Goal: Task Accomplishment & Management: Manage account settings

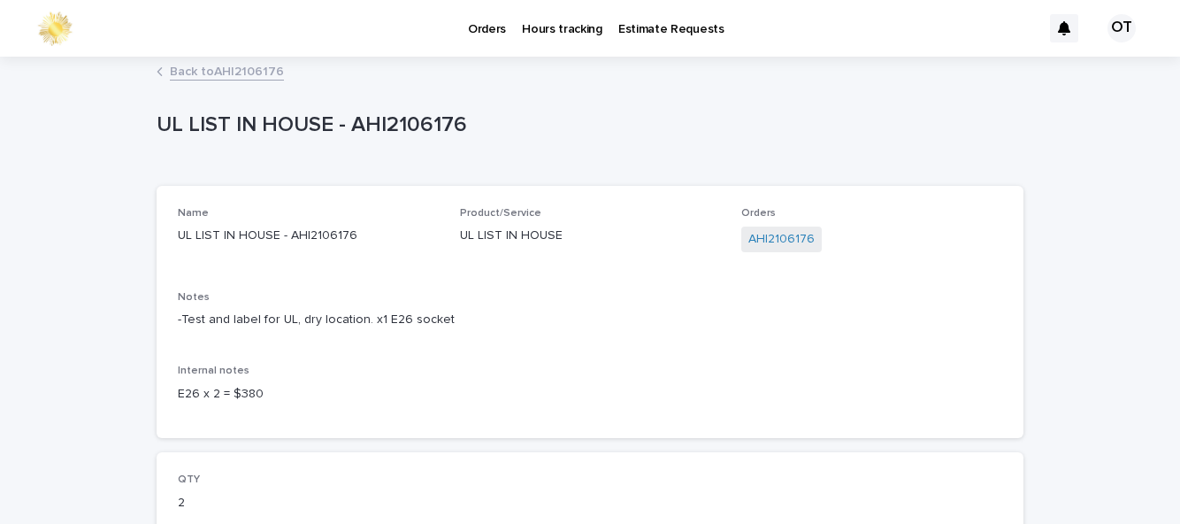
click at [230, 80] on link "Back to AHI2106176" at bounding box center [227, 70] width 114 height 20
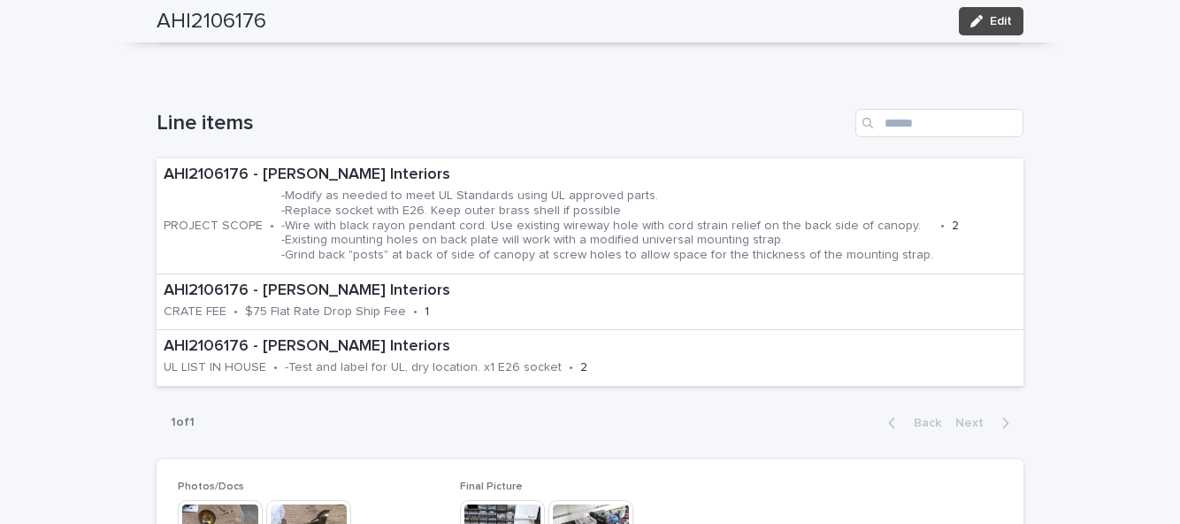
scroll to position [545, 0]
click at [996, 22] on span "Edit" at bounding box center [1001, 21] width 22 height 12
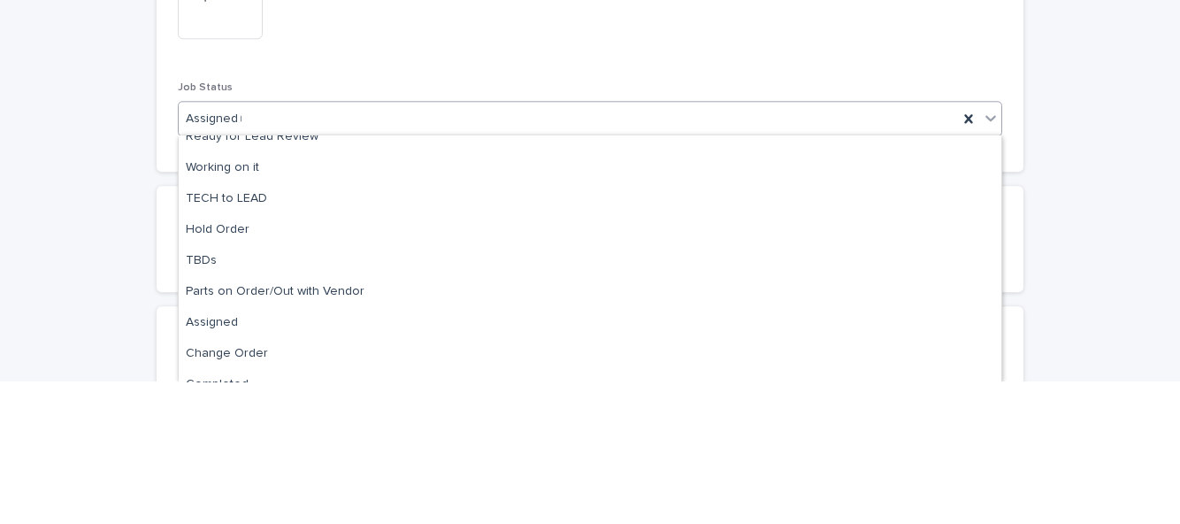
scroll to position [0, 0]
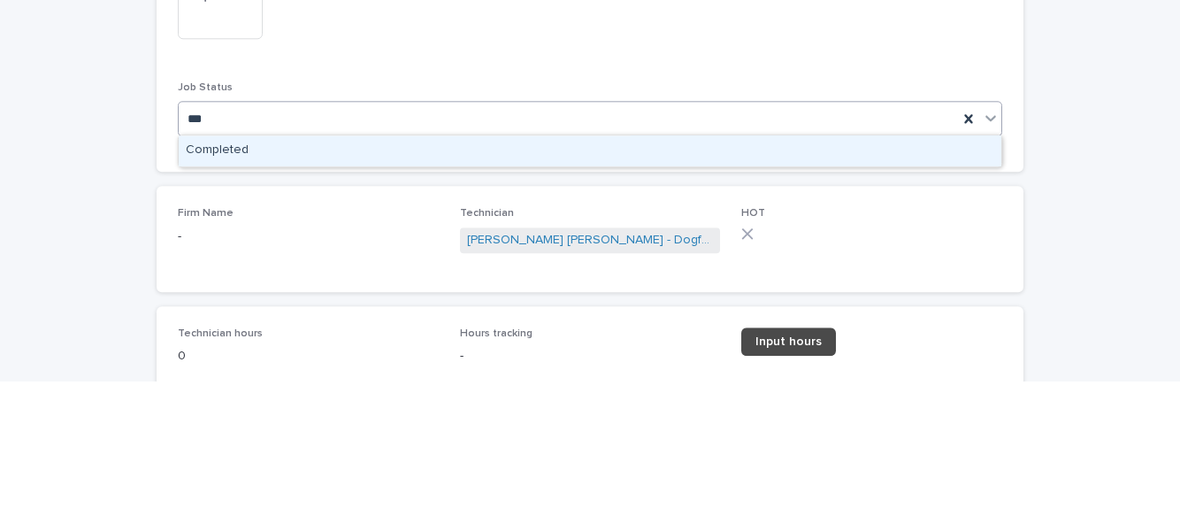
click at [701, 290] on div "Completed" at bounding box center [590, 293] width 823 height 31
type input "***"
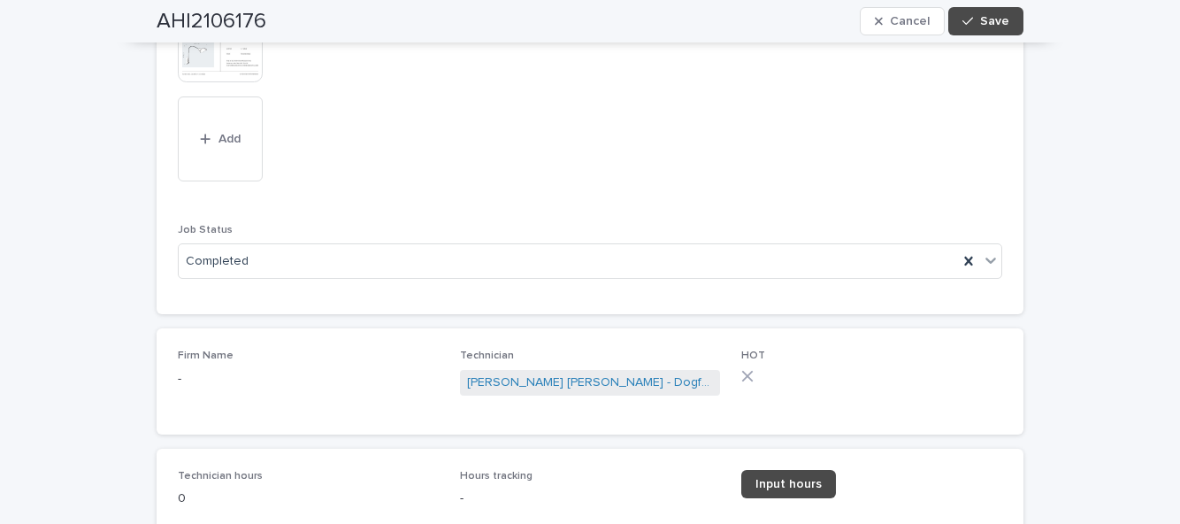
click at [787, 478] on span "Input hours" at bounding box center [789, 484] width 66 height 12
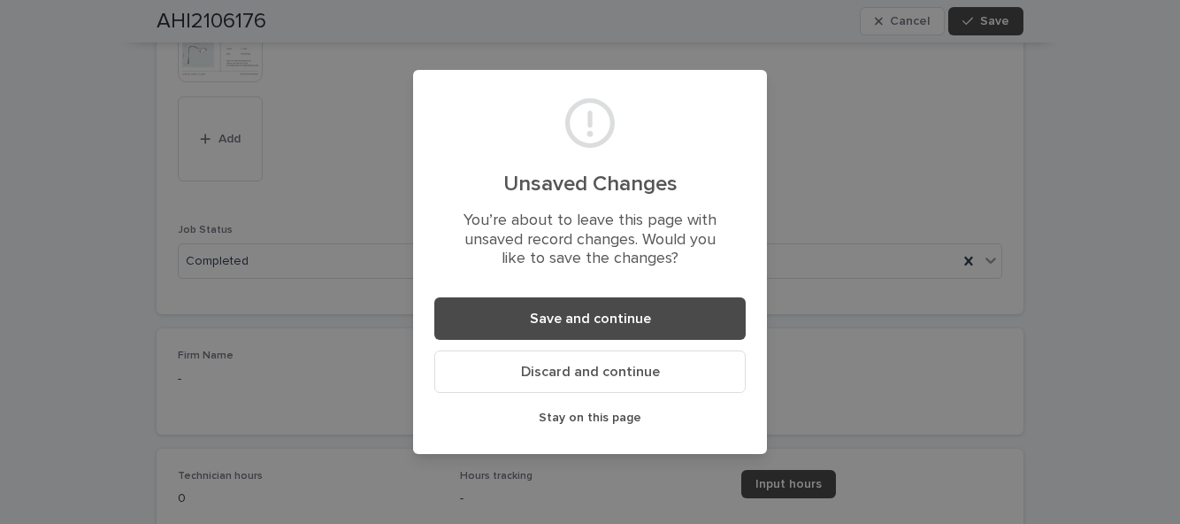
click at [616, 323] on span "Save and continue" at bounding box center [590, 318] width 121 height 14
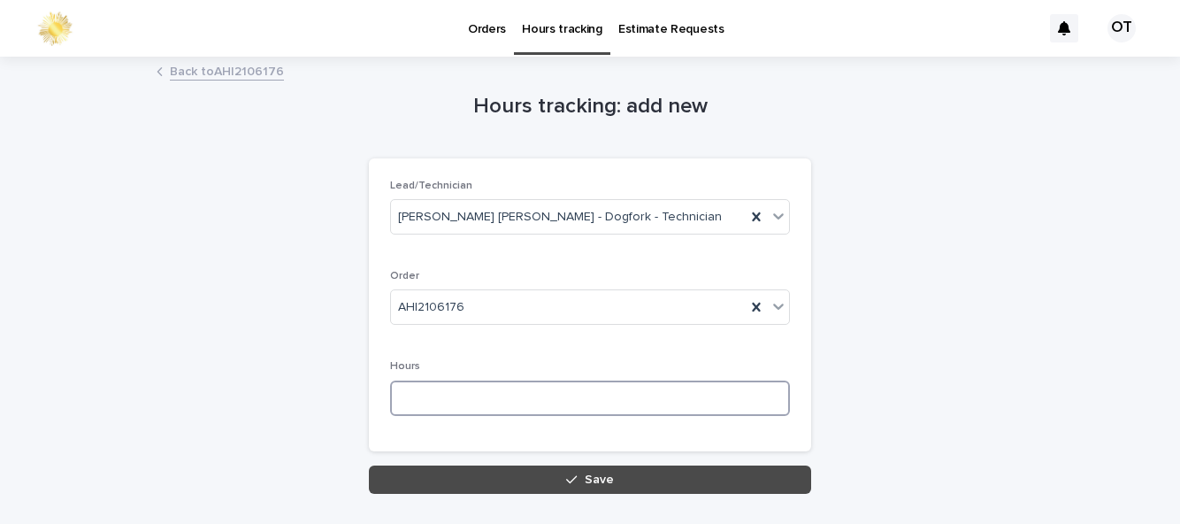
click at [536, 396] on input at bounding box center [590, 397] width 400 height 35
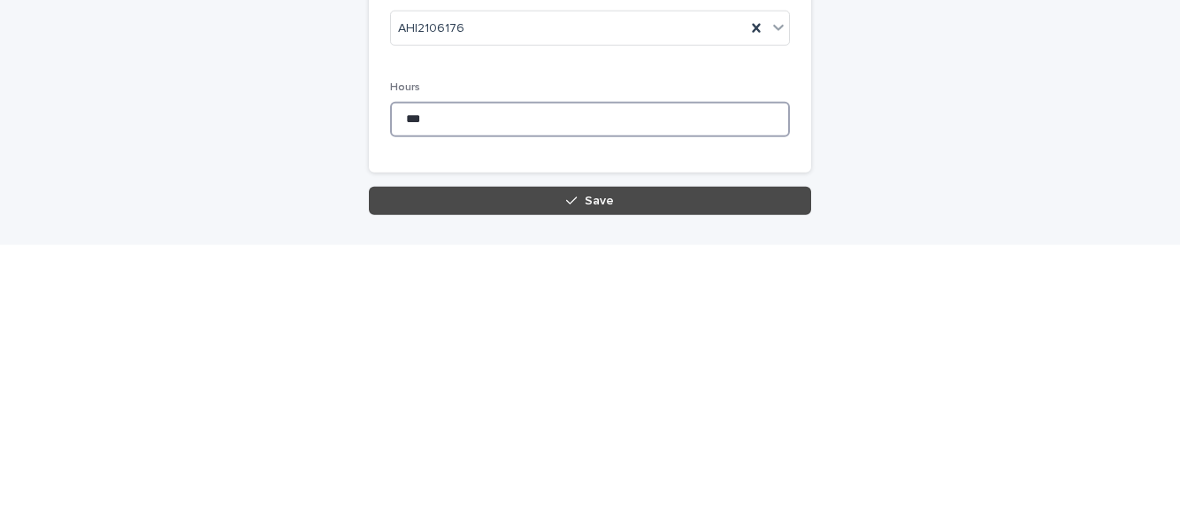
type input "***"
click at [538, 478] on button "Save" at bounding box center [590, 479] width 442 height 28
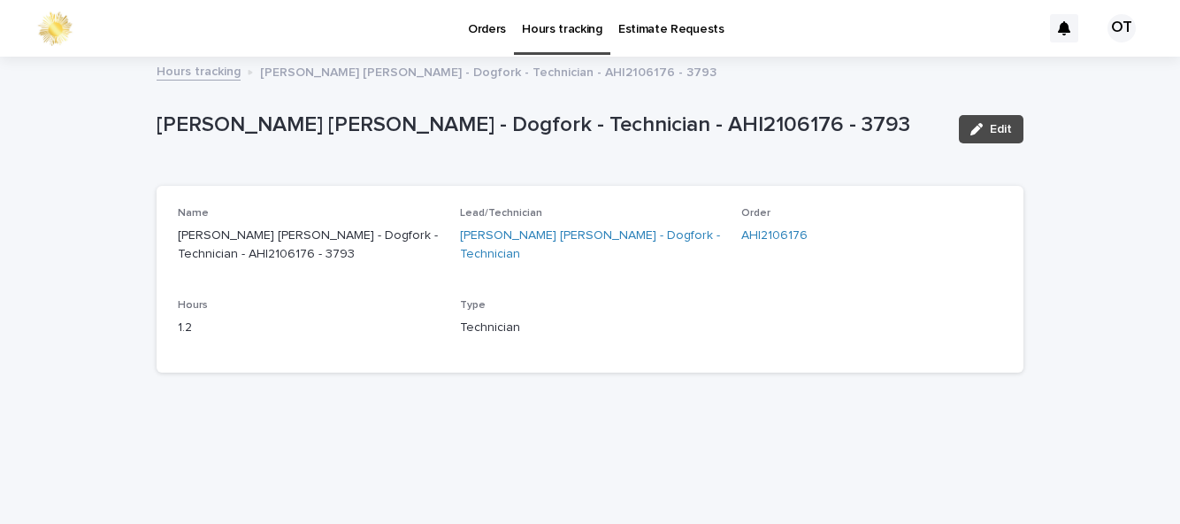
click at [480, 42] on link "Orders" at bounding box center [487, 27] width 54 height 55
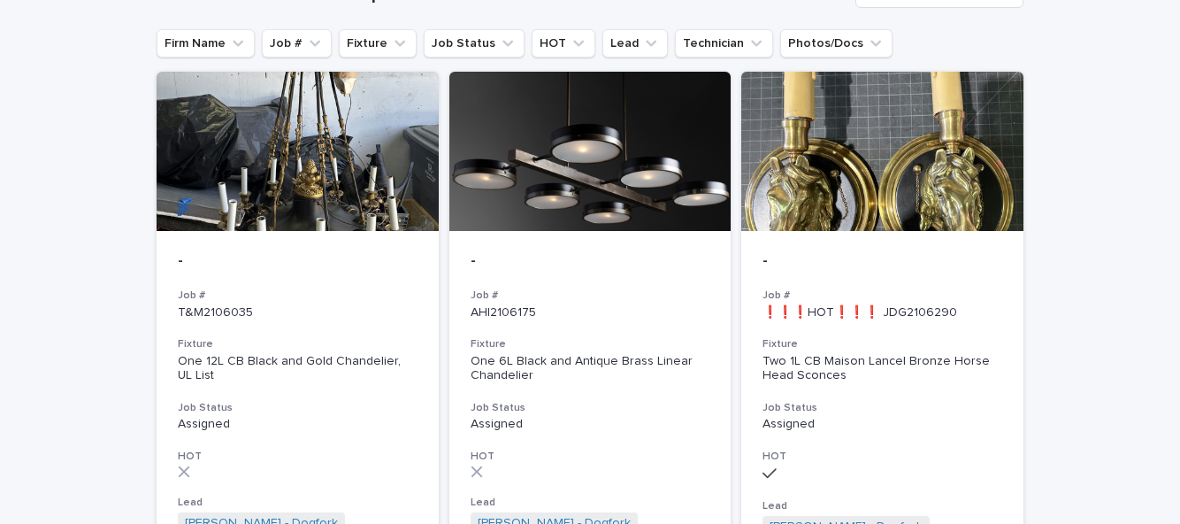
scroll to position [154, 0]
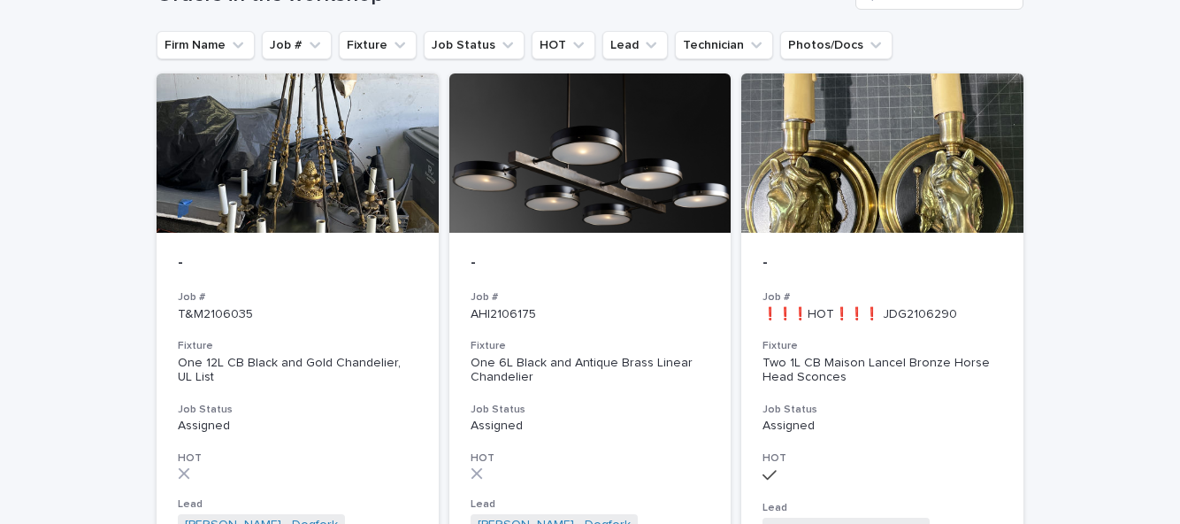
click at [633, 342] on h3 "Fixture" at bounding box center [591, 346] width 240 height 14
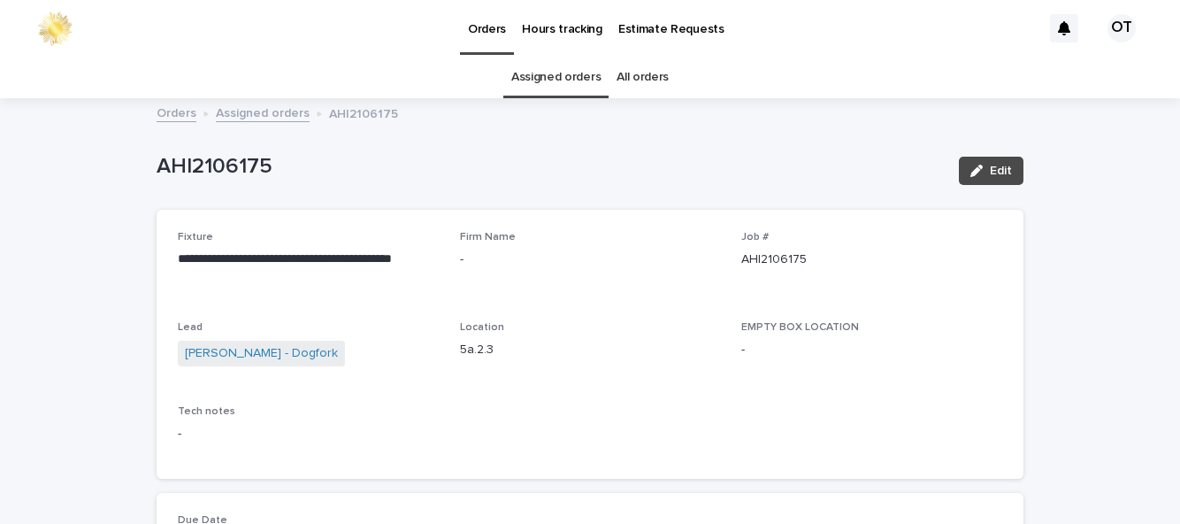
click at [547, 57] on link "Assigned orders" at bounding box center [555, 78] width 89 height 42
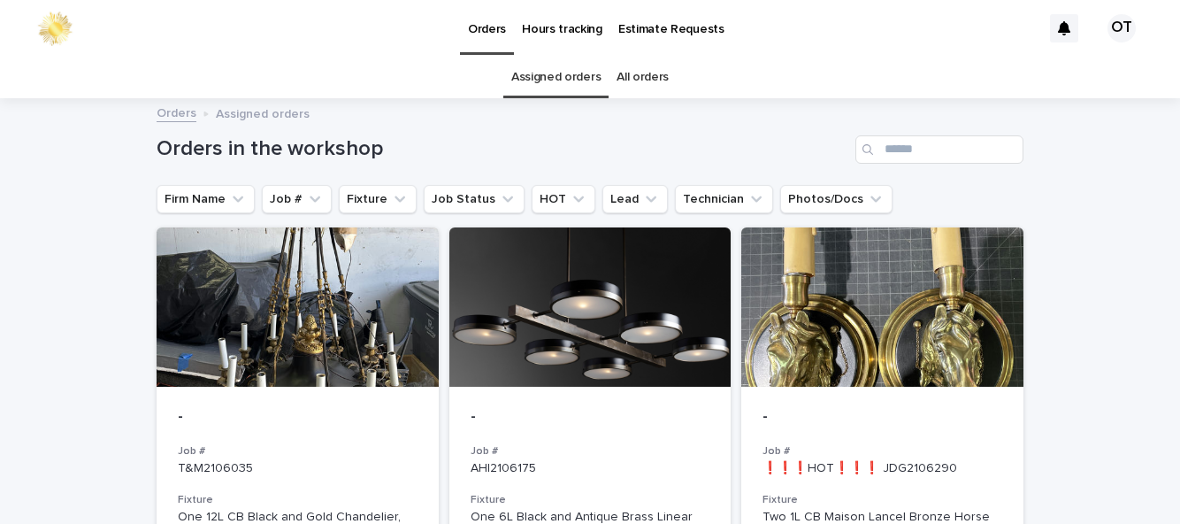
scroll to position [618, 0]
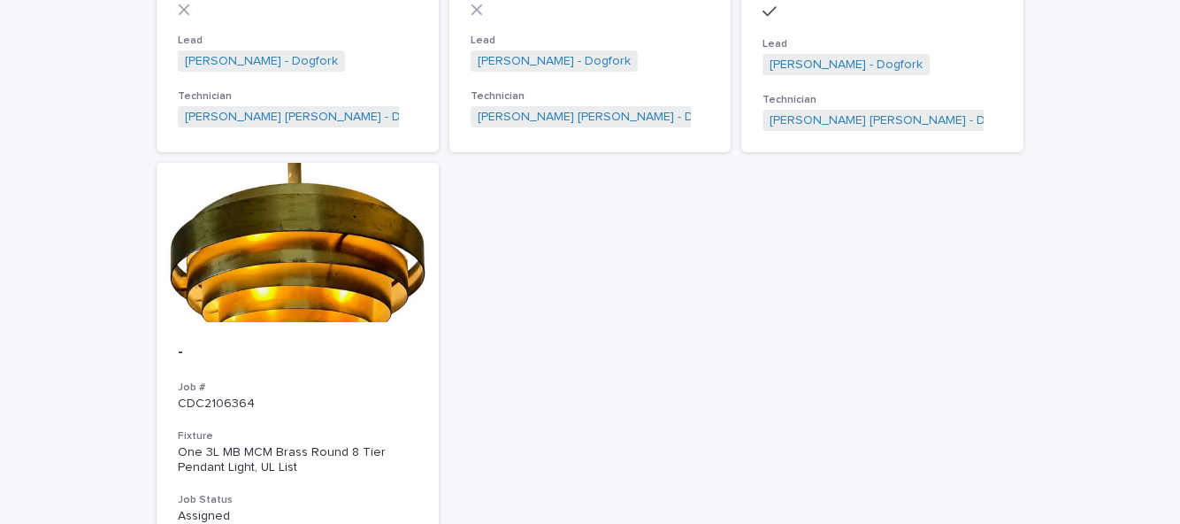
click at [216, 340] on div "-" at bounding box center [298, 351] width 240 height 23
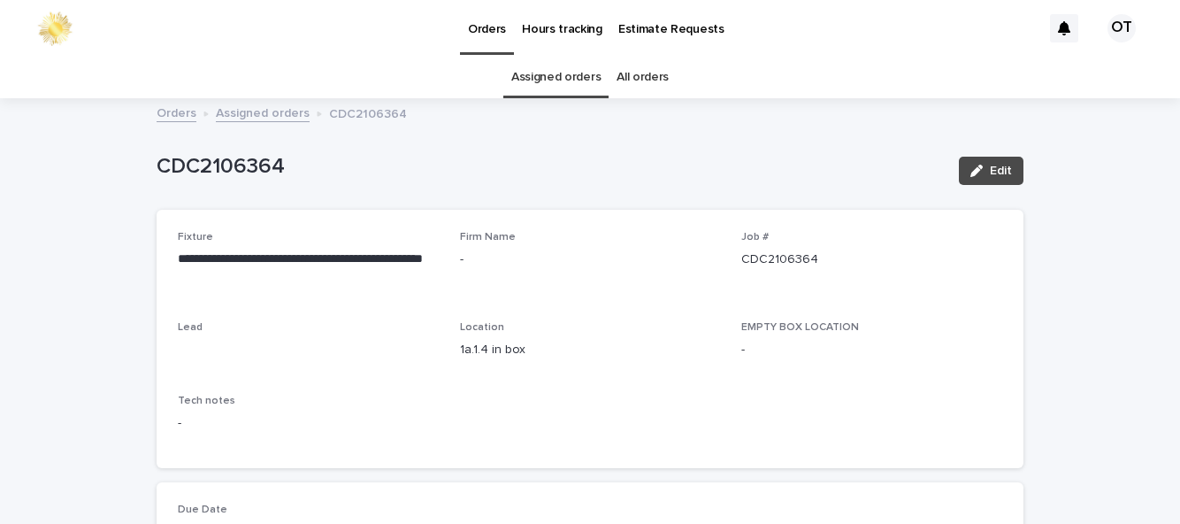
click at [556, 82] on link "Assigned orders" at bounding box center [555, 78] width 89 height 42
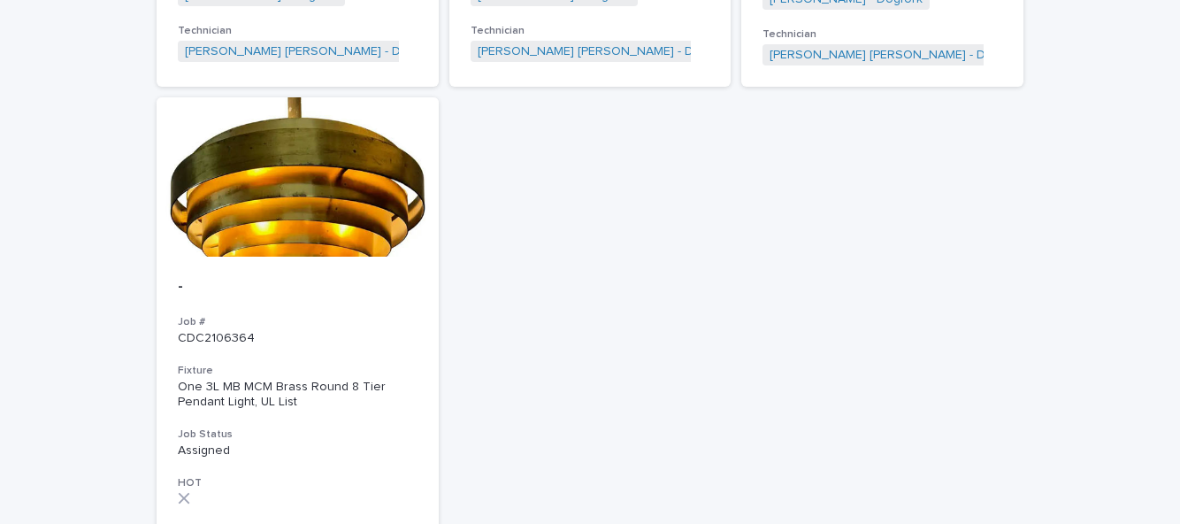
scroll to position [681, 0]
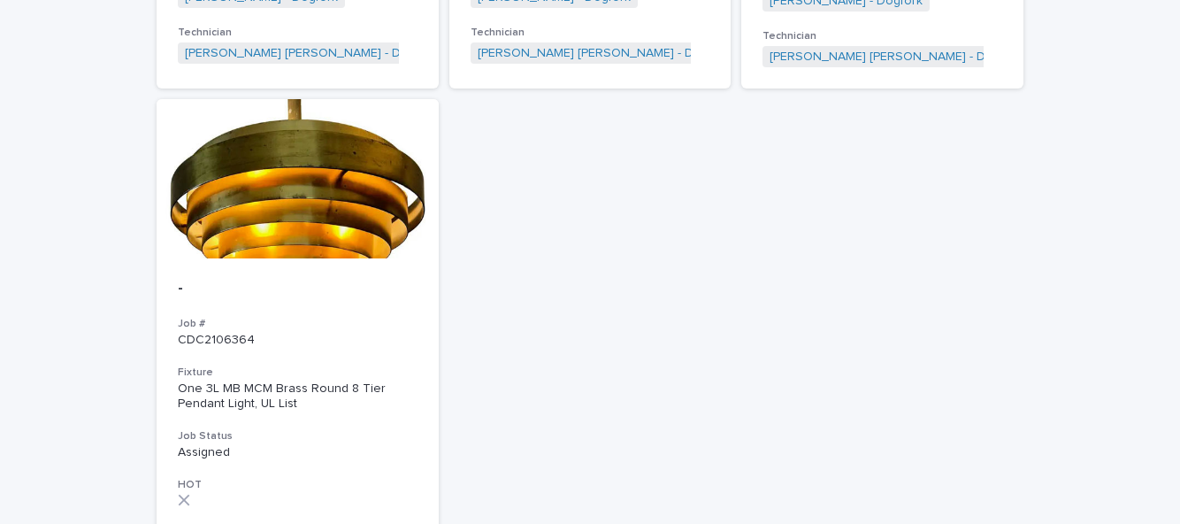
click at [346, 253] on div at bounding box center [298, 178] width 282 height 159
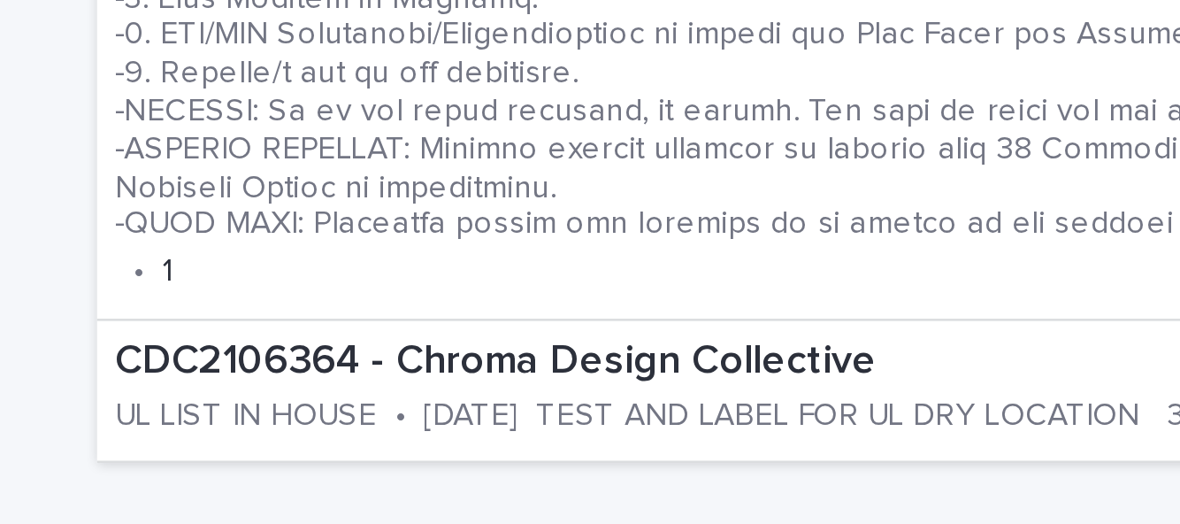
scroll to position [816, 0]
click at [504, 157] on p at bounding box center [590, 70] width 853 height 267
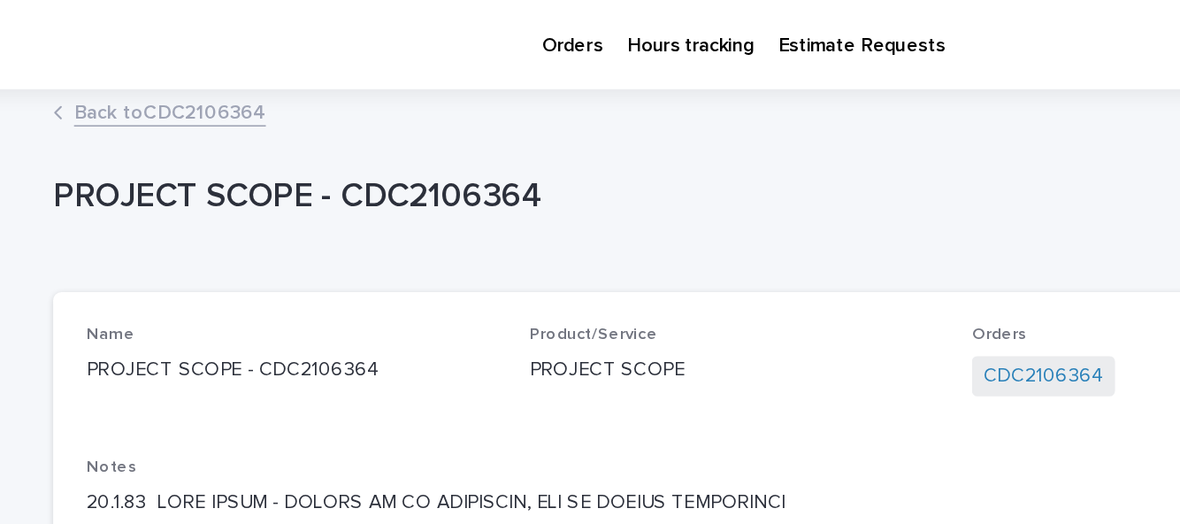
click at [494, 31] on p "Orders" at bounding box center [487, 18] width 38 height 37
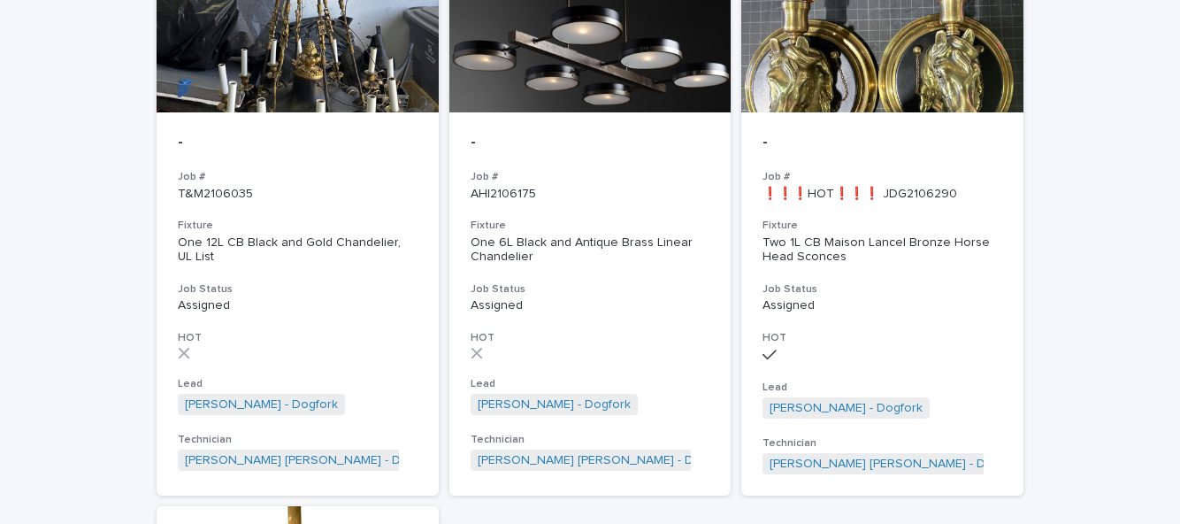
scroll to position [809, 0]
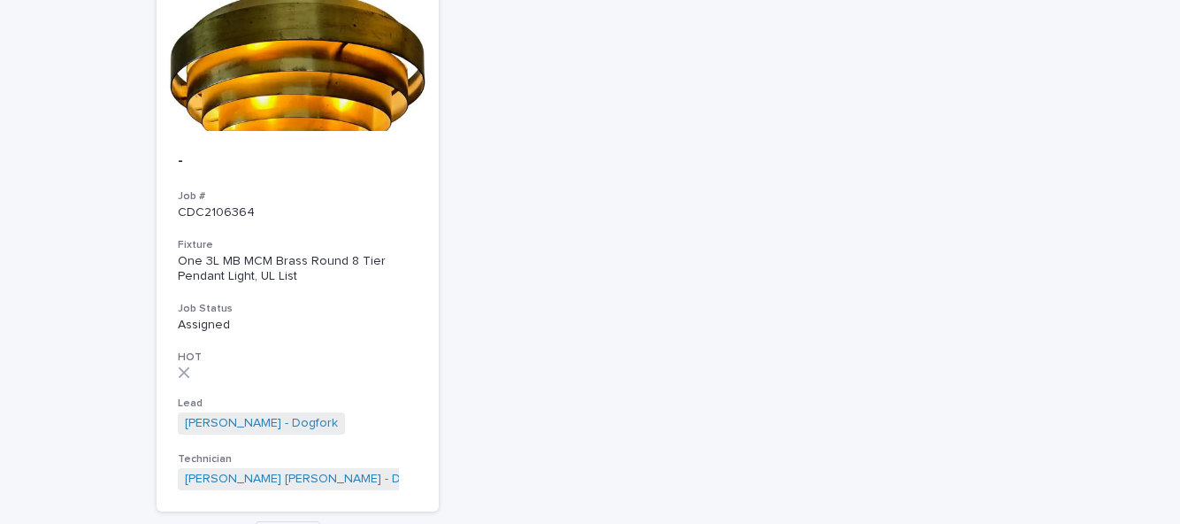
click at [347, 303] on h3 "Job Status" at bounding box center [298, 309] width 240 height 14
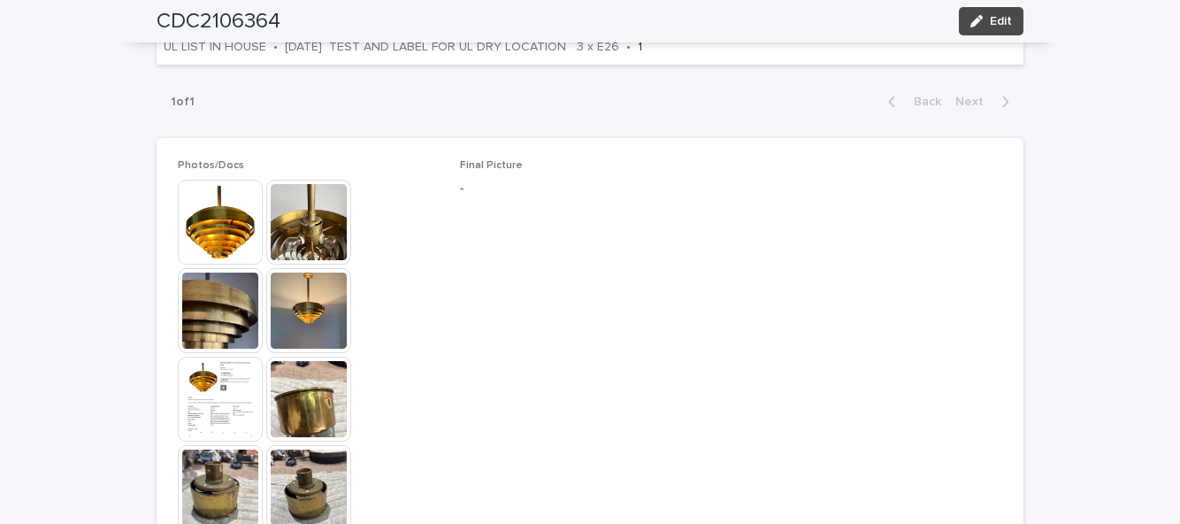
scroll to position [1042, 0]
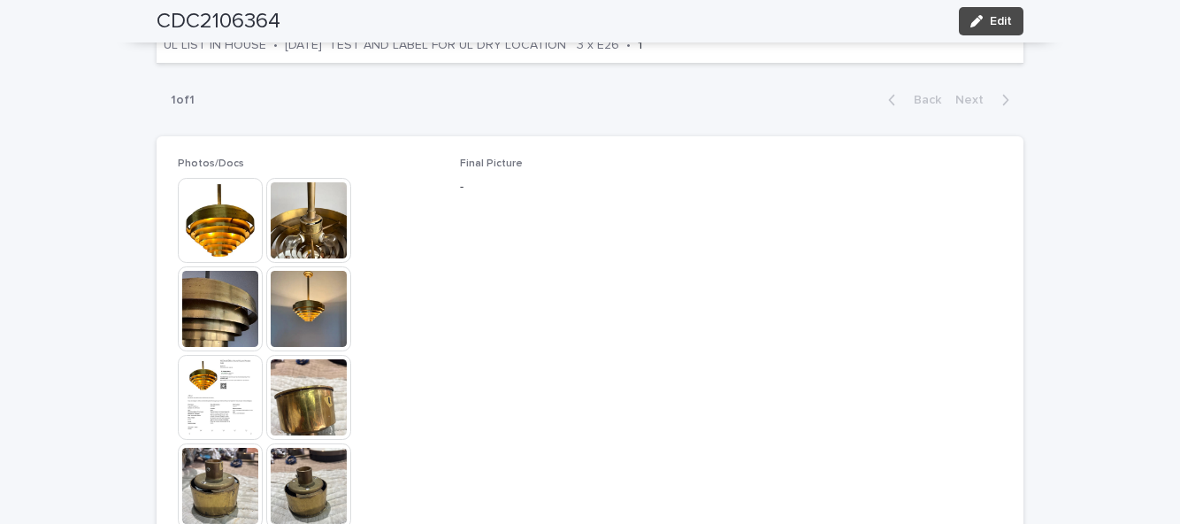
click at [219, 218] on img at bounding box center [220, 220] width 85 height 85
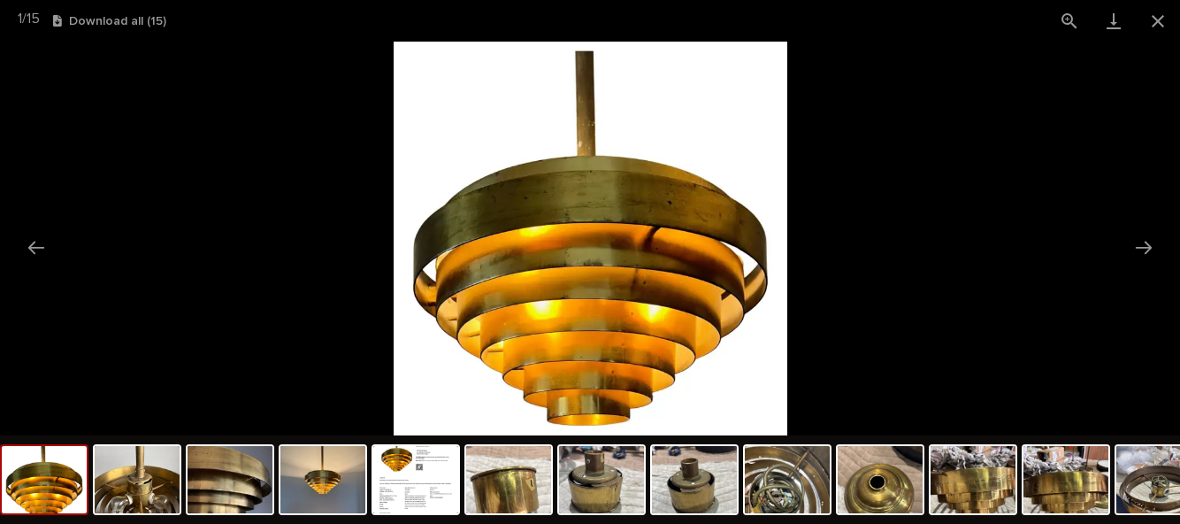
click at [1113, 310] on picture at bounding box center [590, 239] width 1180 height 394
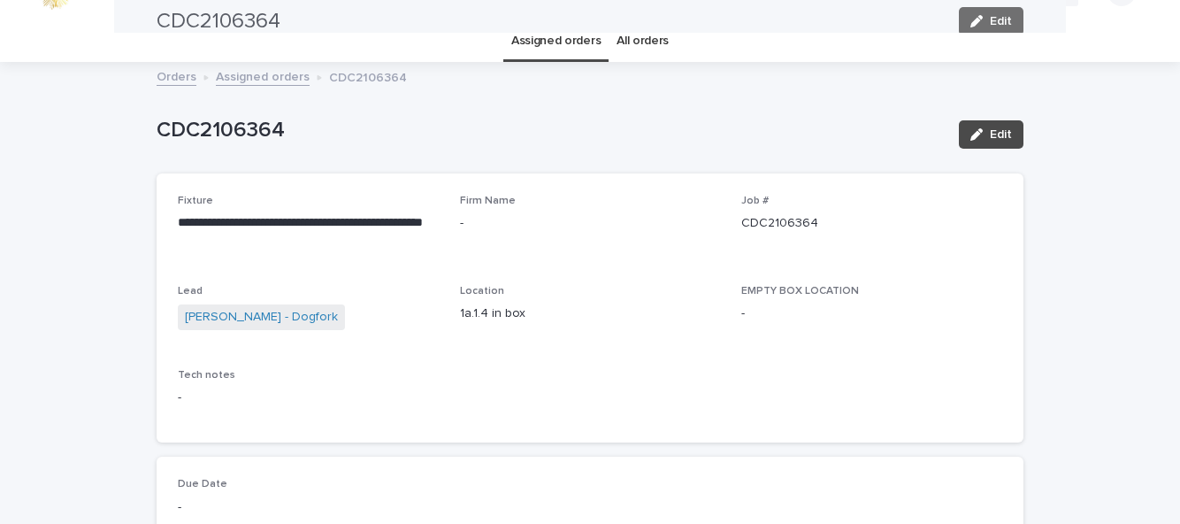
scroll to position [0, 0]
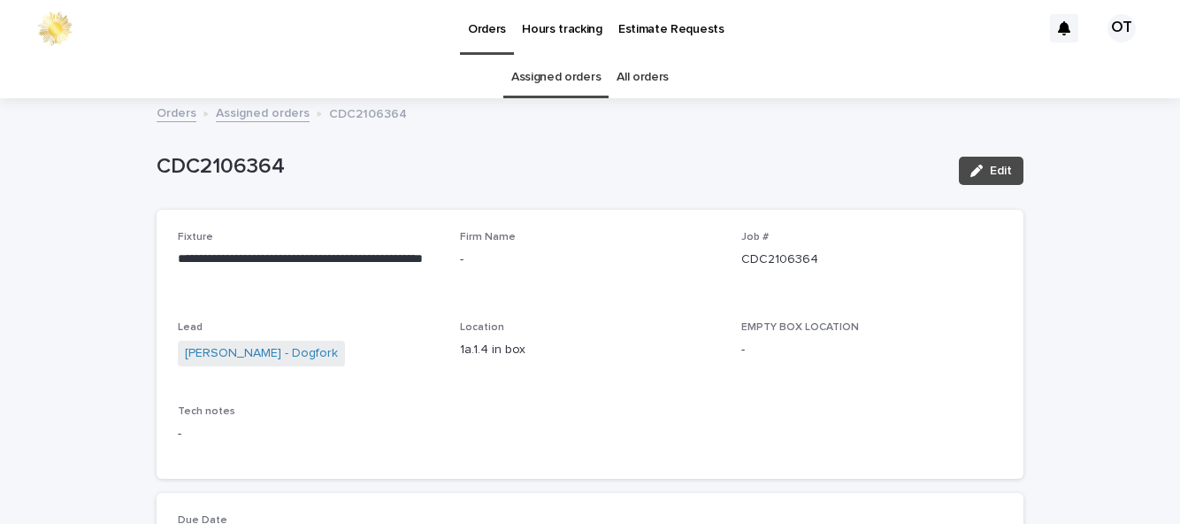
click at [579, 71] on link "Assigned orders" at bounding box center [555, 78] width 89 height 42
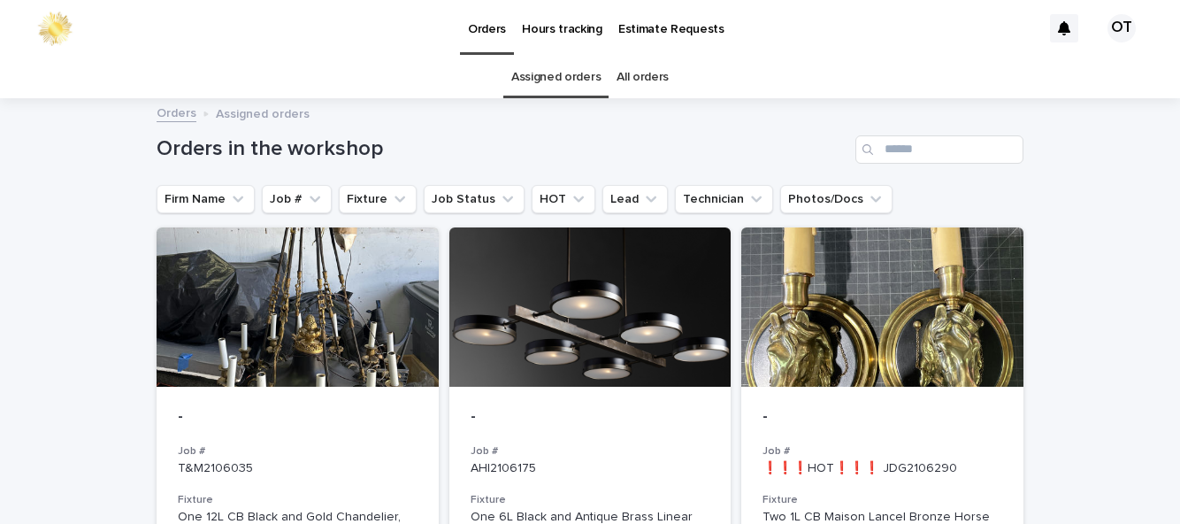
scroll to position [94, 0]
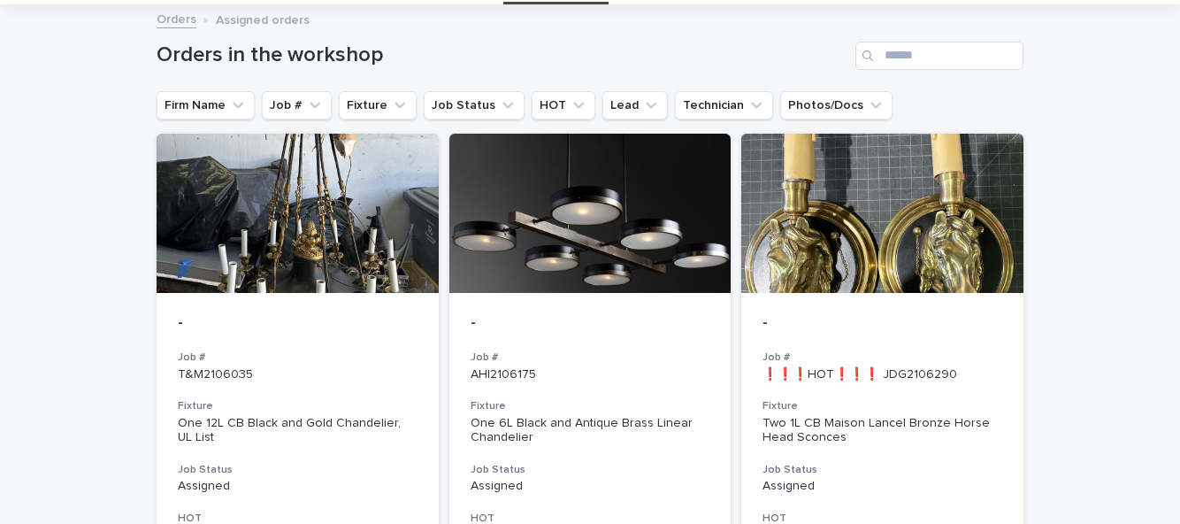
click at [646, 238] on div at bounding box center [590, 213] width 282 height 159
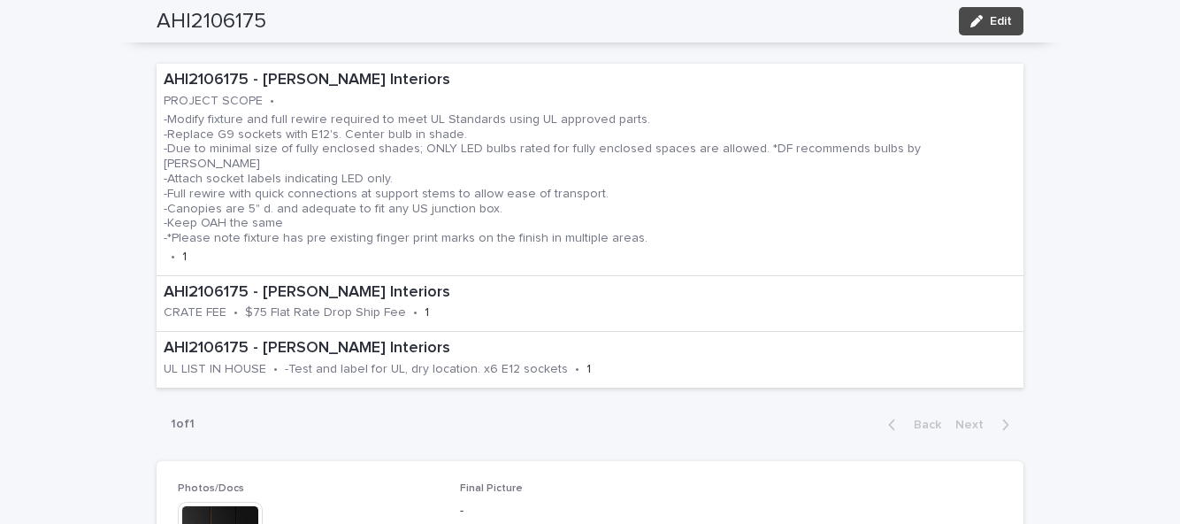
scroll to position [942, 0]
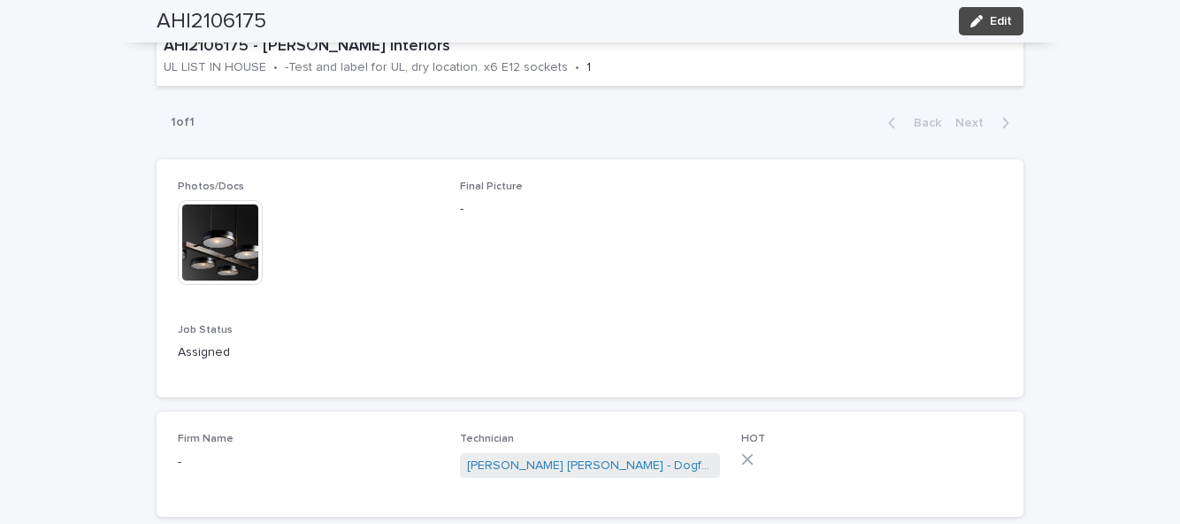
click at [224, 226] on img at bounding box center [220, 242] width 85 height 85
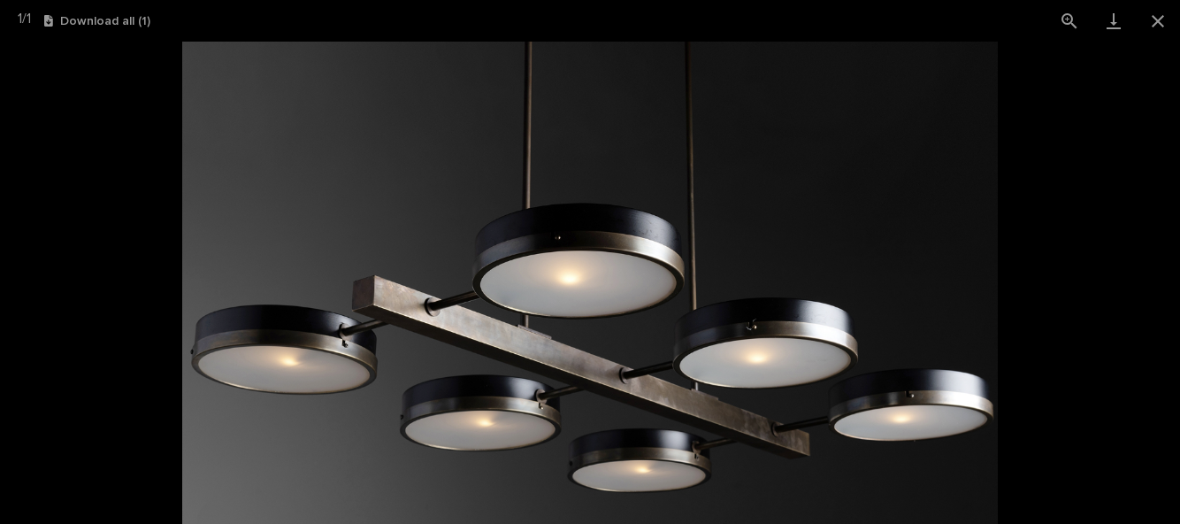
click at [1152, 27] on button "Close gallery" at bounding box center [1158, 21] width 44 height 42
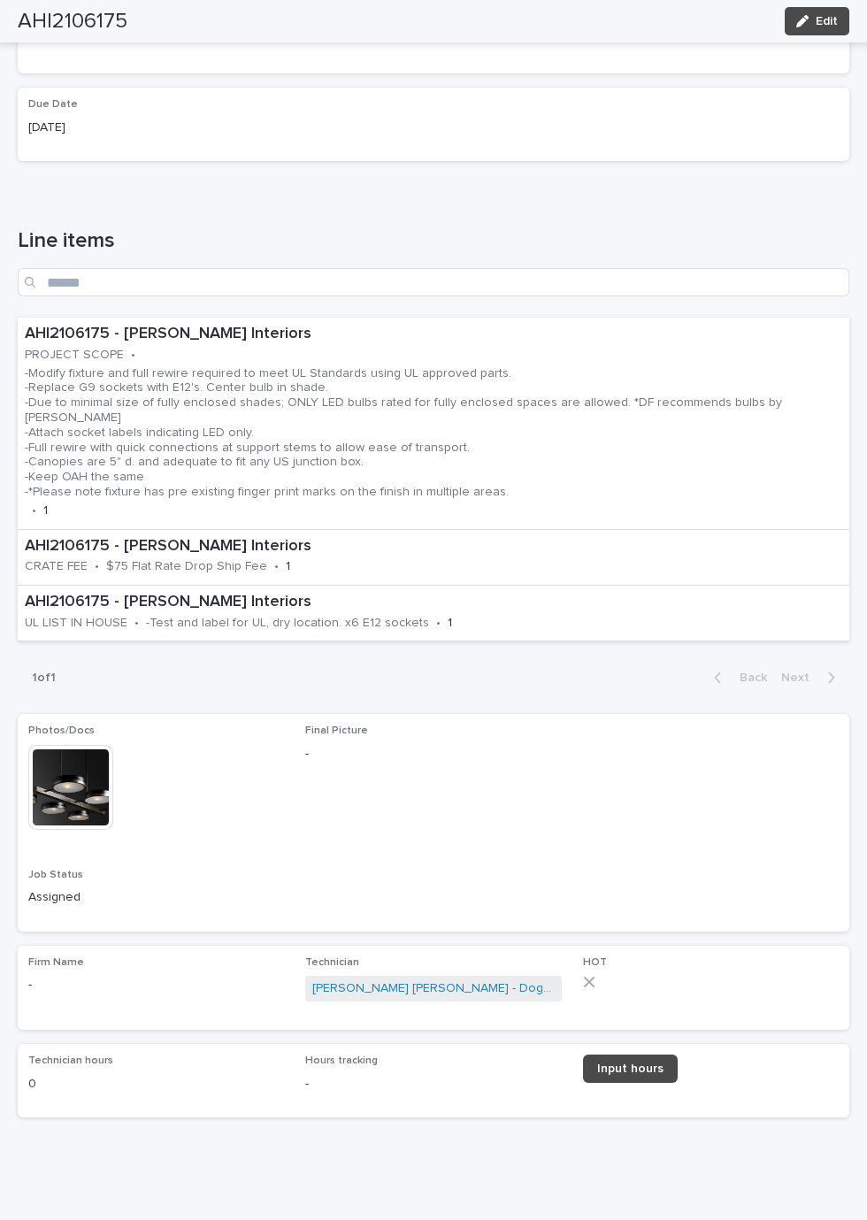
scroll to position [194, 0]
